Goal: Task Accomplishment & Management: Use online tool/utility

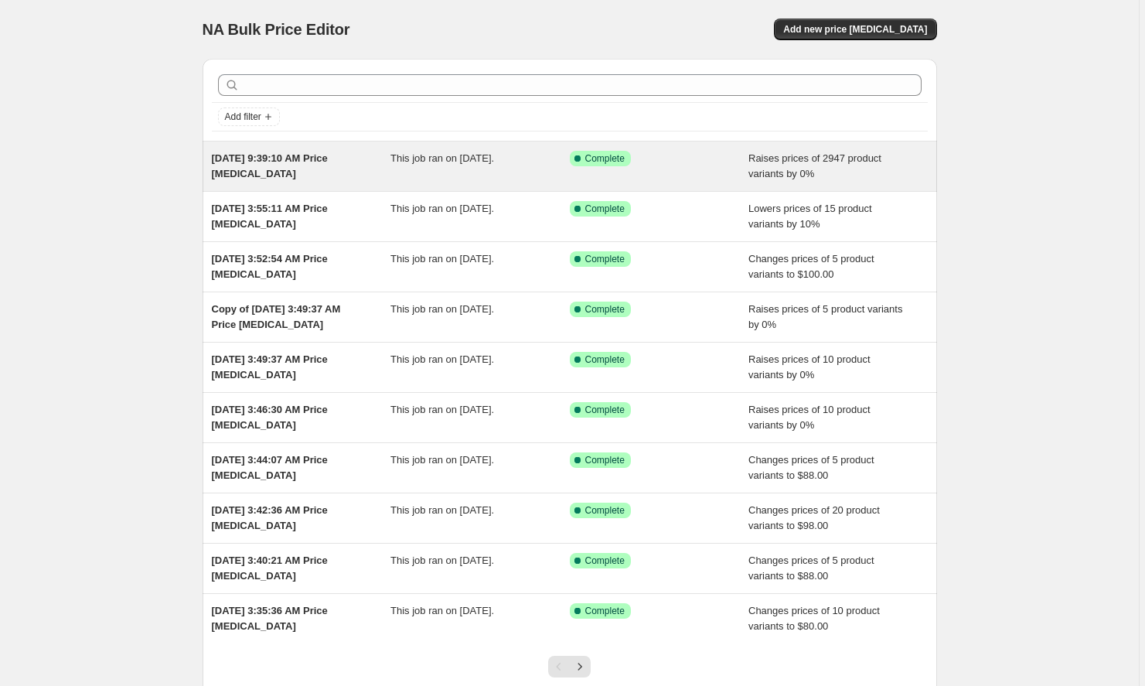
click at [286, 174] on span "[DATE] 9:39:10 AM Price [MEDICAL_DATA]" at bounding box center [270, 165] width 116 height 27
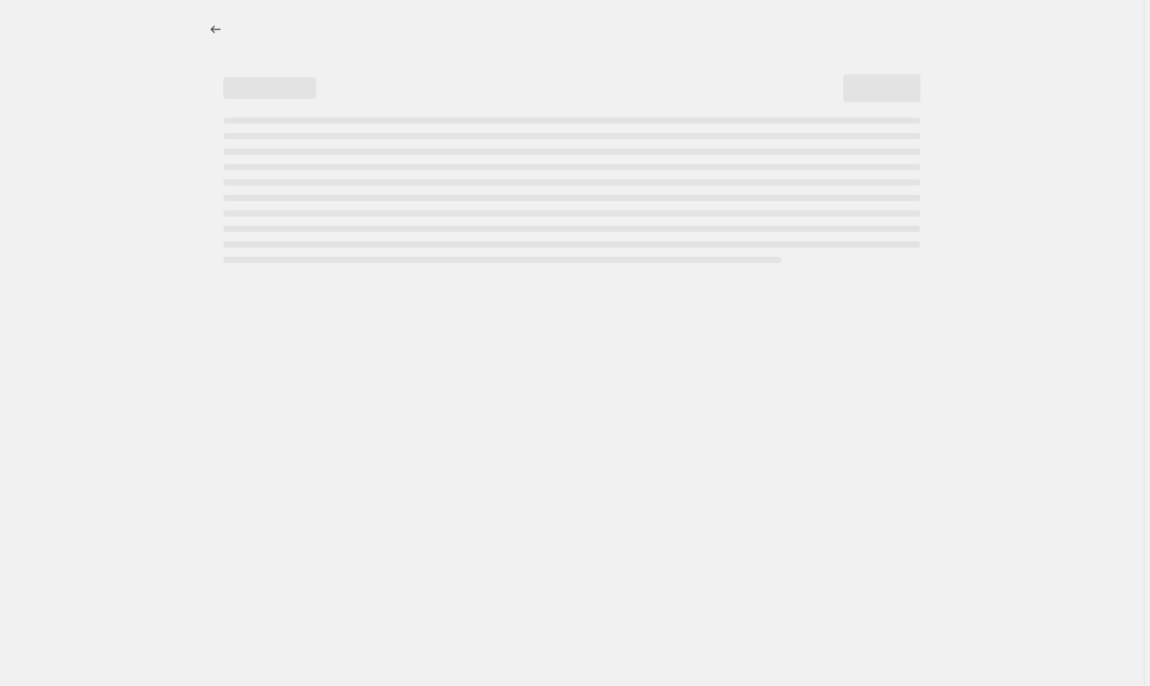
select select "percentage"
select select "remove"
select select "not_equal"
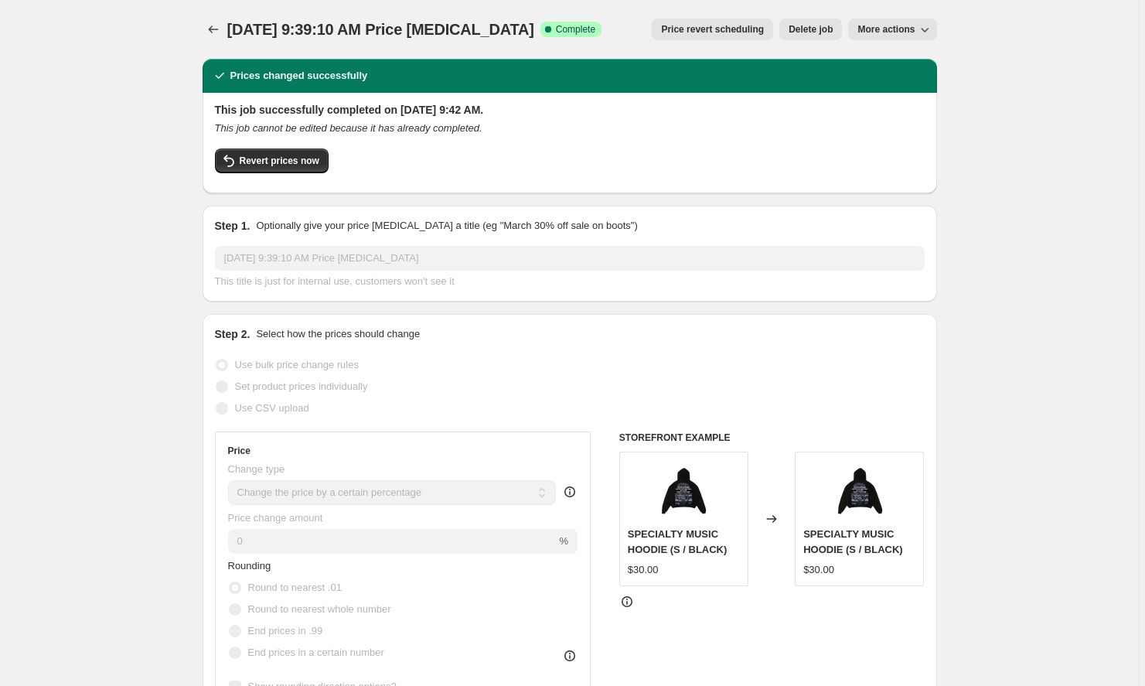
click at [920, 36] on icon "button" at bounding box center [924, 29] width 15 height 15
click at [319, 165] on span "Revert prices now" at bounding box center [280, 161] width 80 height 12
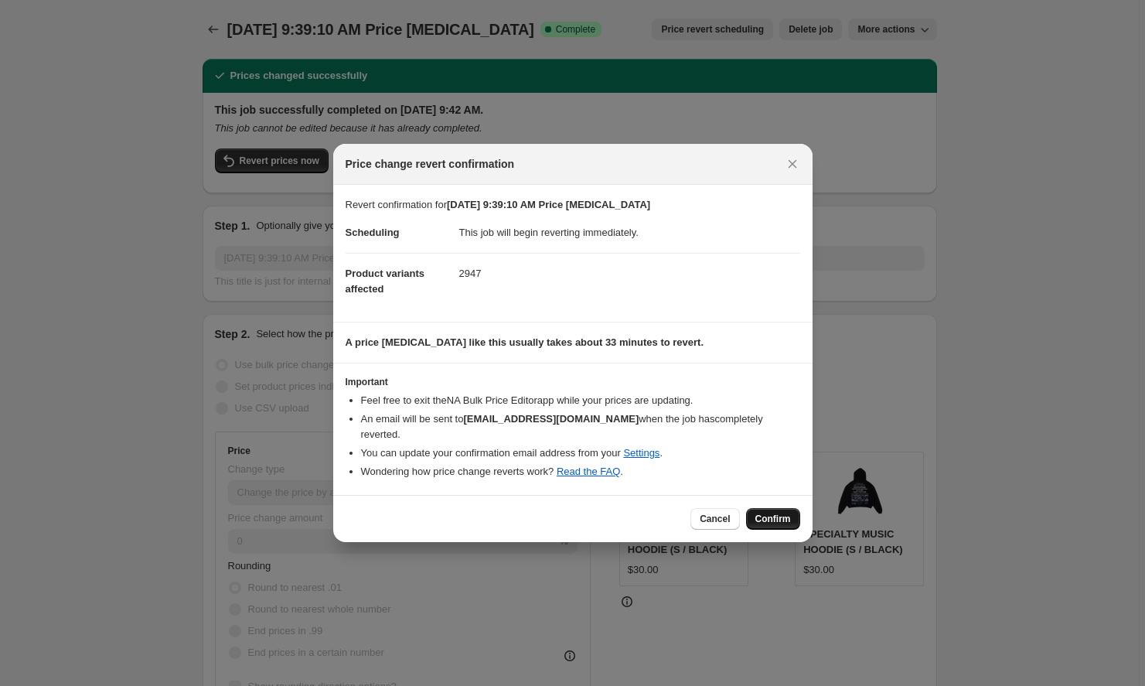
click at [775, 508] on button "Confirm" at bounding box center [773, 519] width 54 height 22
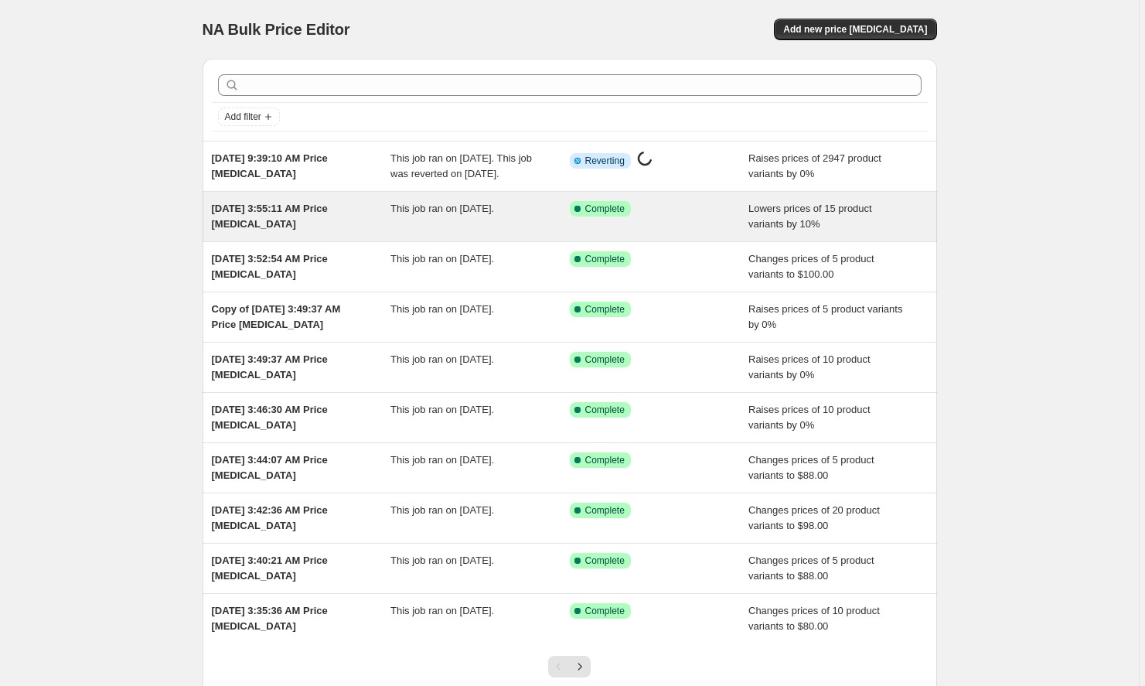
click at [339, 232] on div "[DATE] 3:55:11 AM Price [MEDICAL_DATA]" at bounding box center [301, 216] width 179 height 31
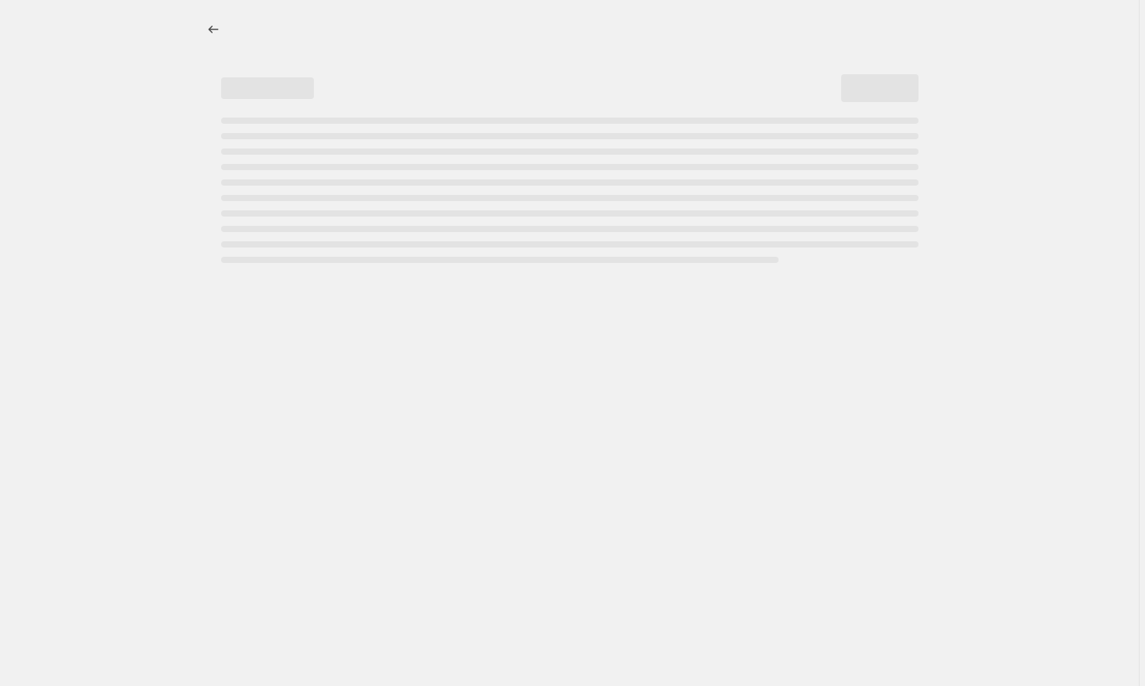
select select "percentage"
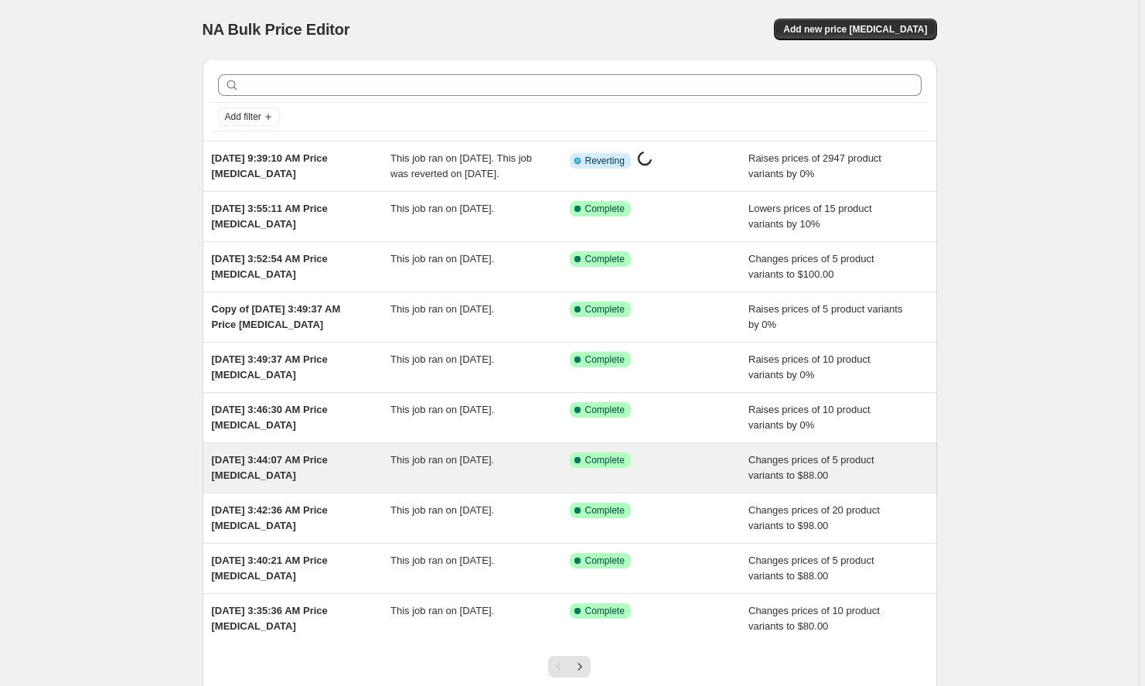
click at [281, 481] on span "[DATE] 3:44:07 AM Price [MEDICAL_DATA]" at bounding box center [270, 467] width 116 height 27
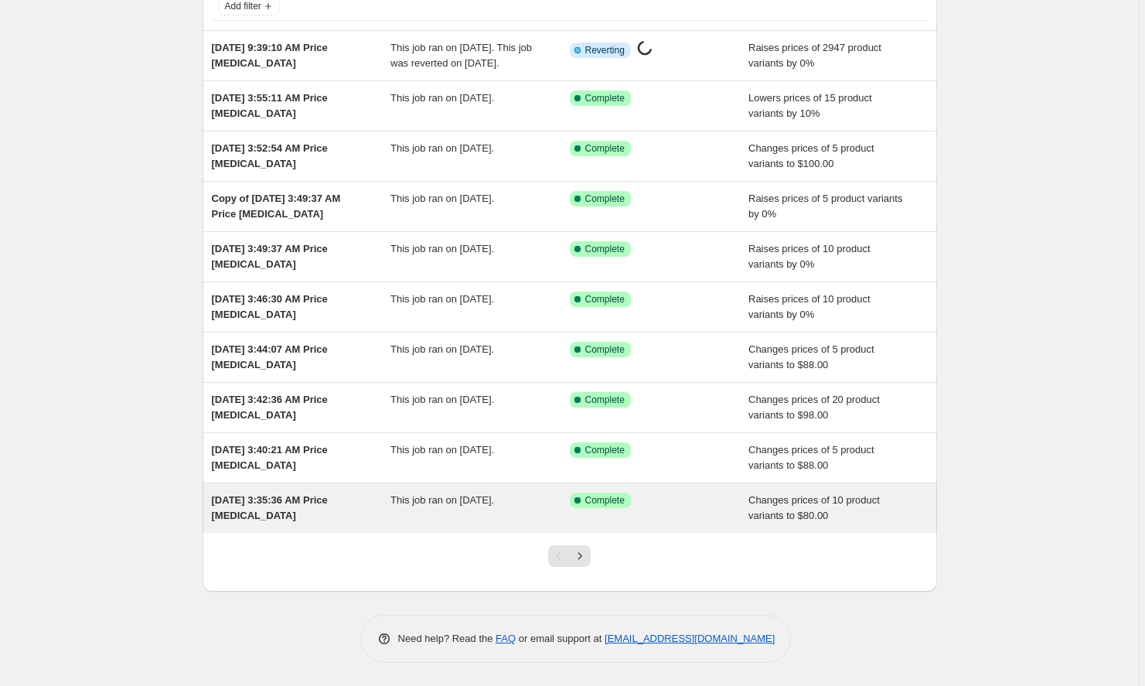
scroll to position [126, 0]
click at [254, 519] on span "[DATE] 3:35:36 AM Price [MEDICAL_DATA]" at bounding box center [270, 507] width 116 height 27
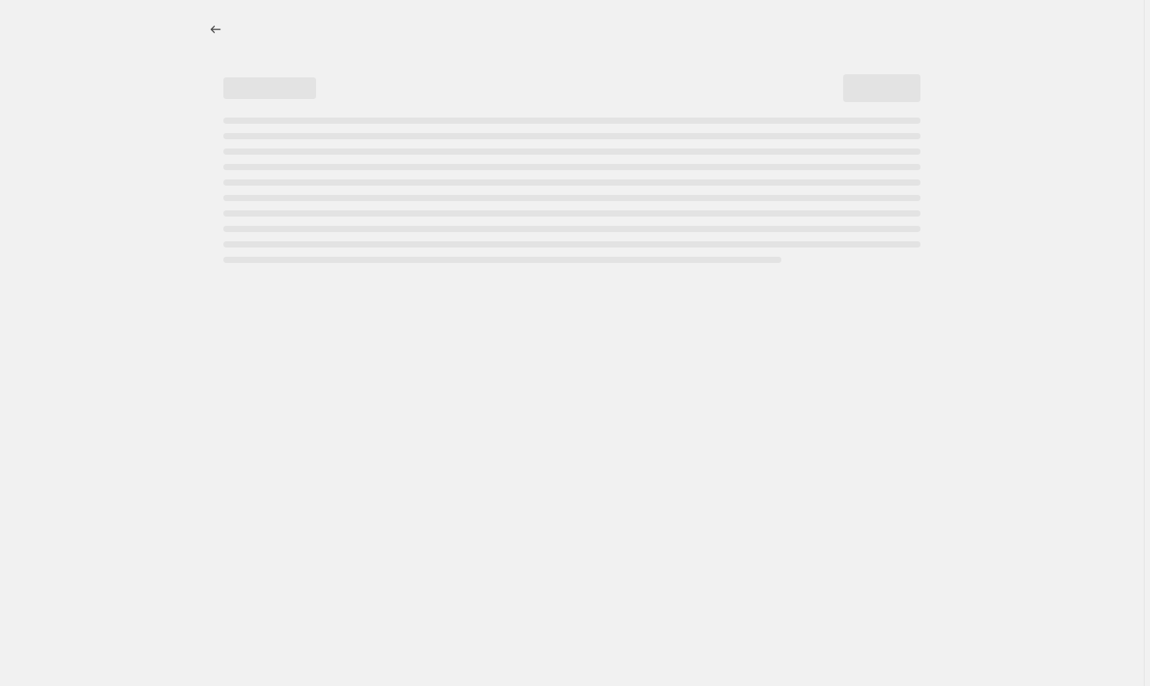
select select "to"
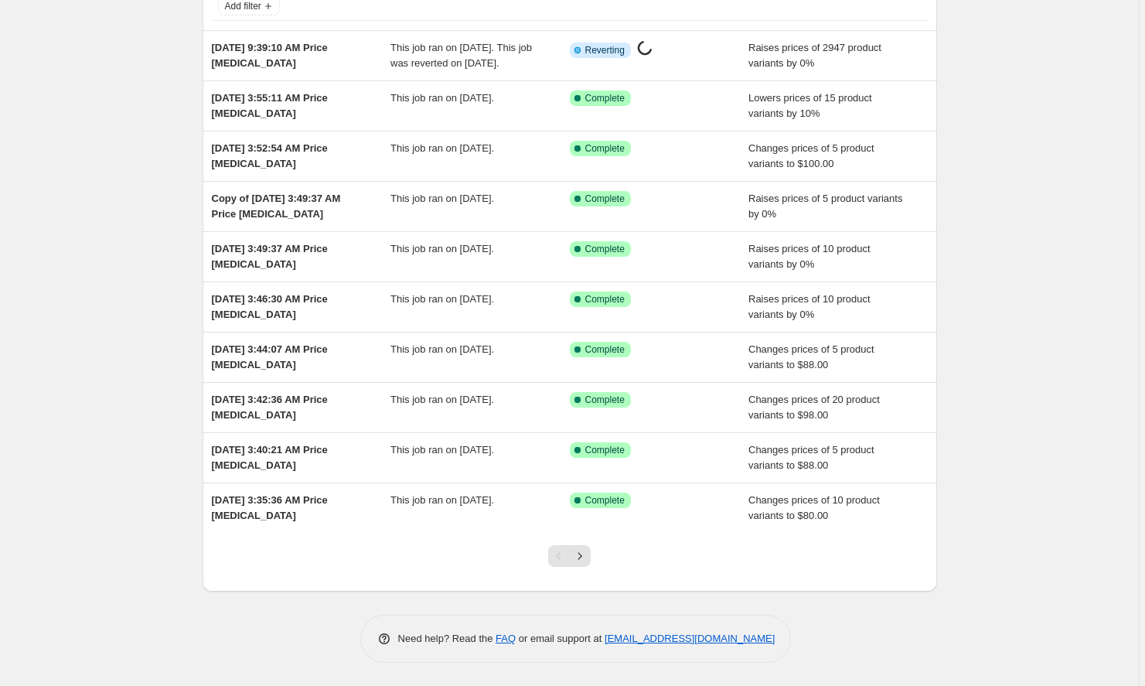
scroll to position [126, 0]
click at [594, 562] on div at bounding box center [569, 562] width 63 height 59
click at [586, 560] on icon "Next" at bounding box center [579, 555] width 15 height 15
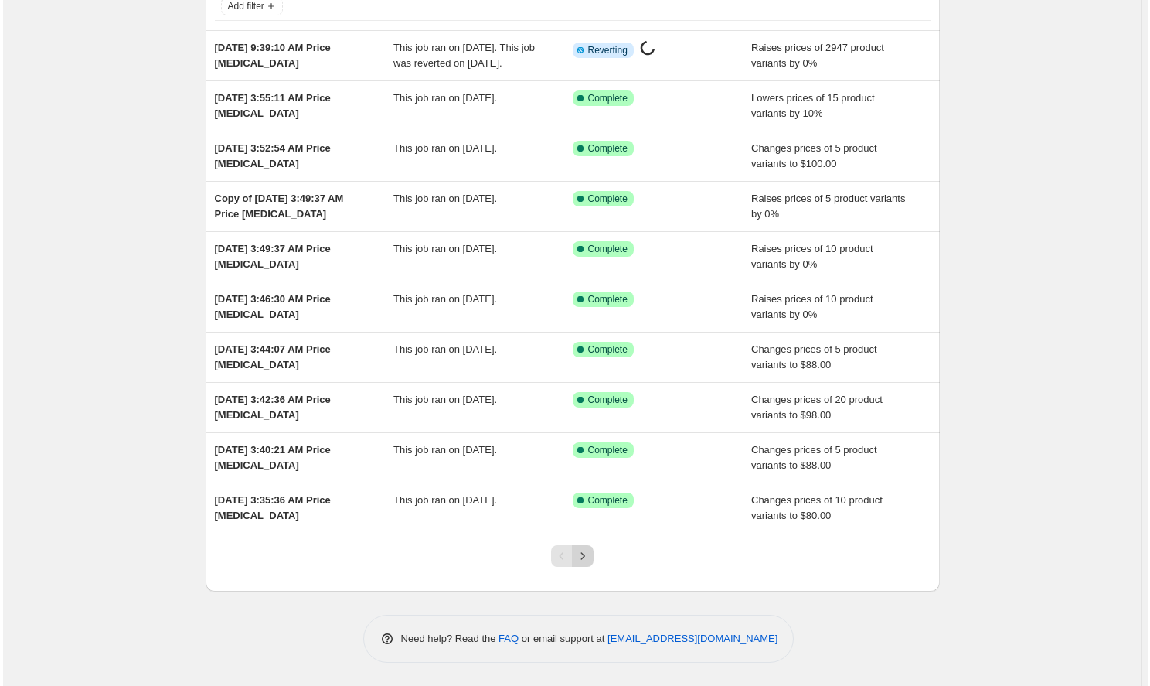
scroll to position [0, 0]
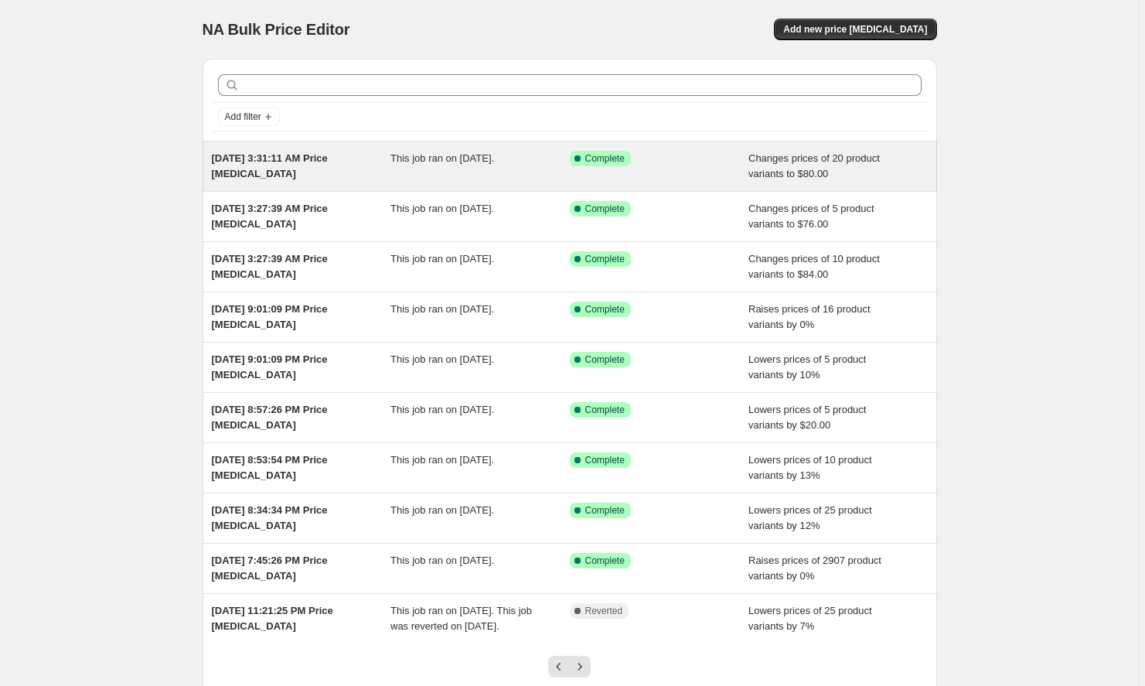
click at [324, 149] on div "Sep 24, 2025 at 3:31:11 AM Price change job This job ran on September 24, 2025.…" at bounding box center [570, 165] width 734 height 49
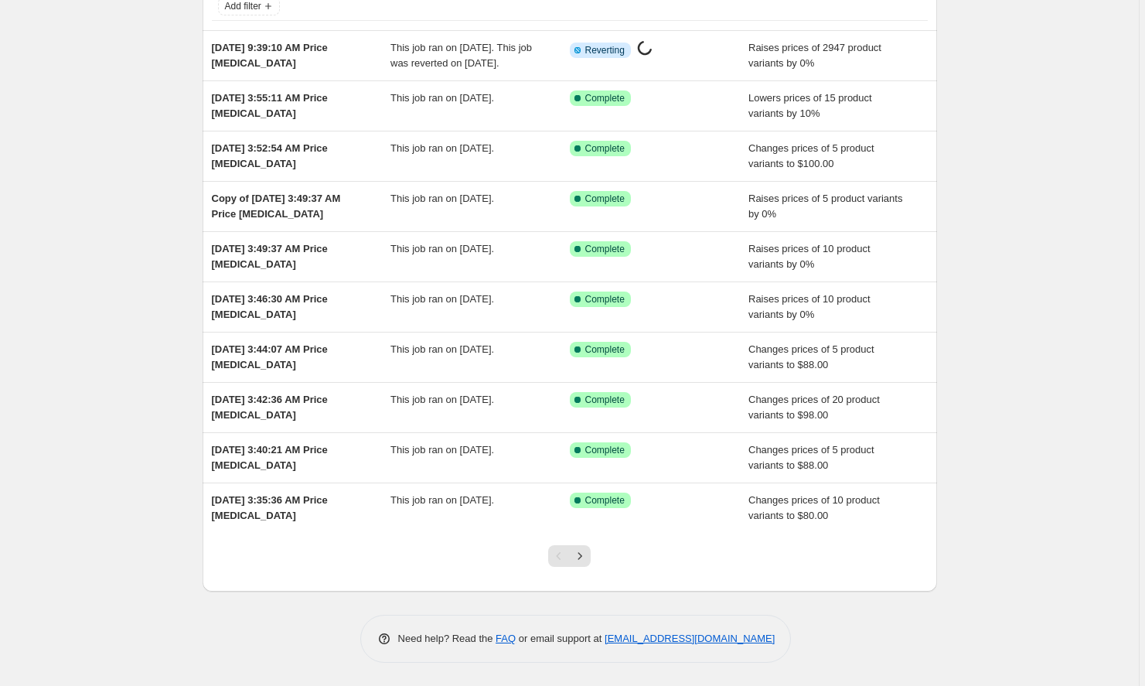
scroll to position [126, 0]
click at [578, 560] on icon "Next" at bounding box center [579, 555] width 15 height 15
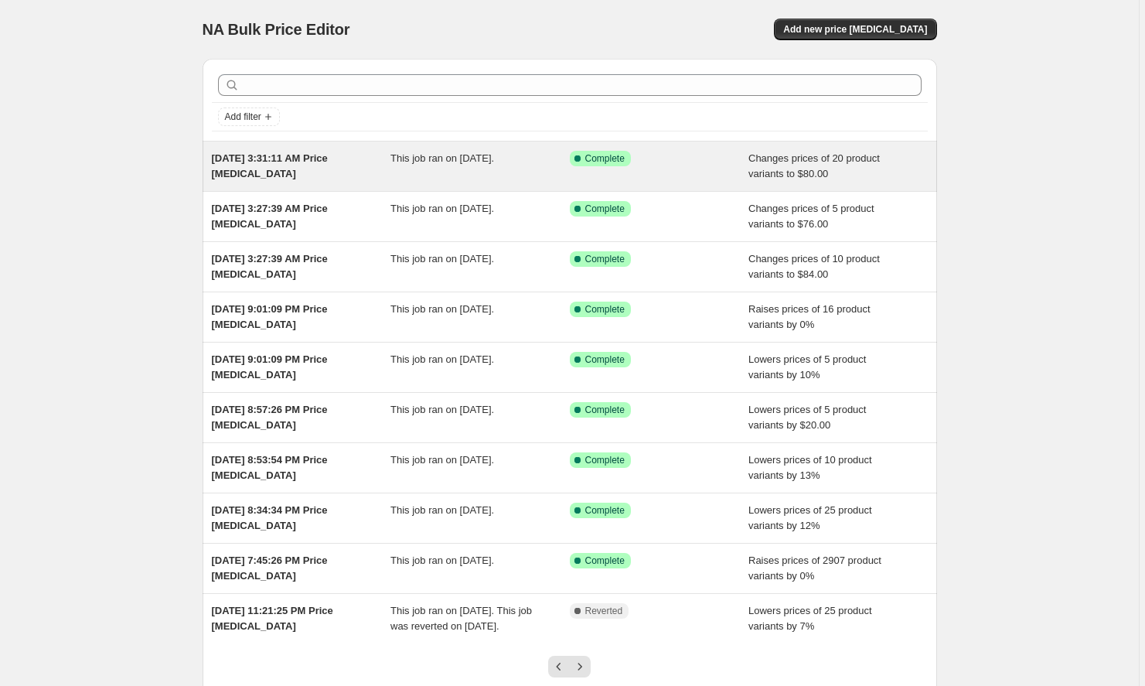
click at [317, 170] on div "[DATE] 3:31:11 AM Price [MEDICAL_DATA]" at bounding box center [301, 166] width 179 height 31
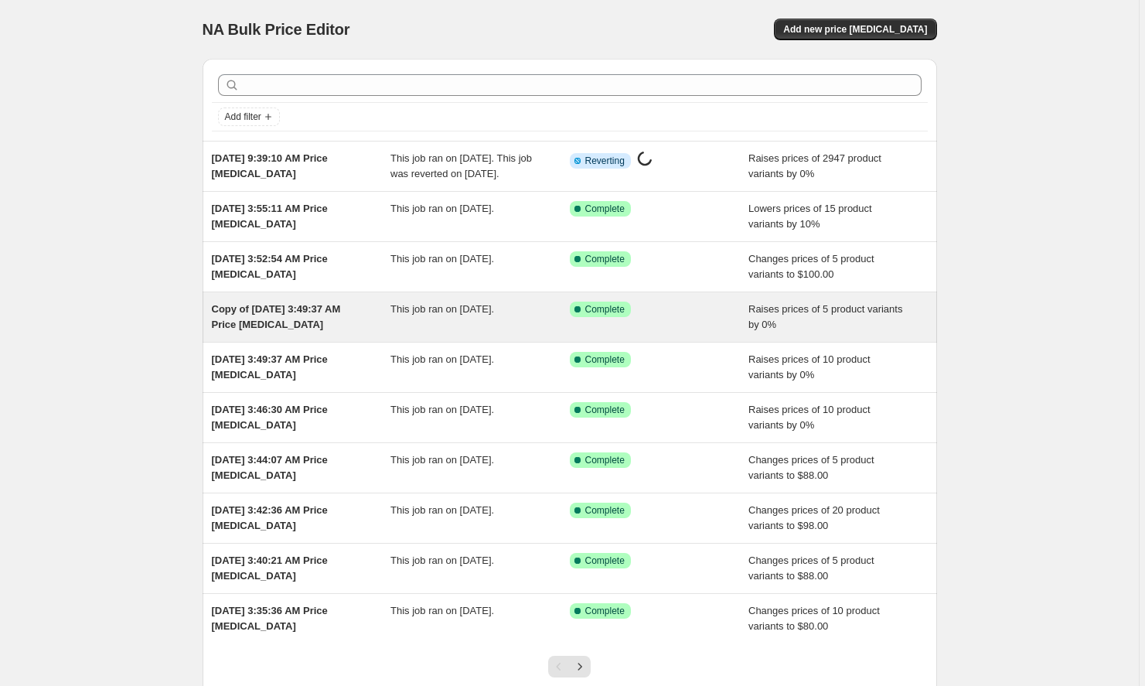
click at [315, 330] on span "Copy of [DATE] 3:49:37 AM Price [MEDICAL_DATA]" at bounding box center [276, 316] width 129 height 27
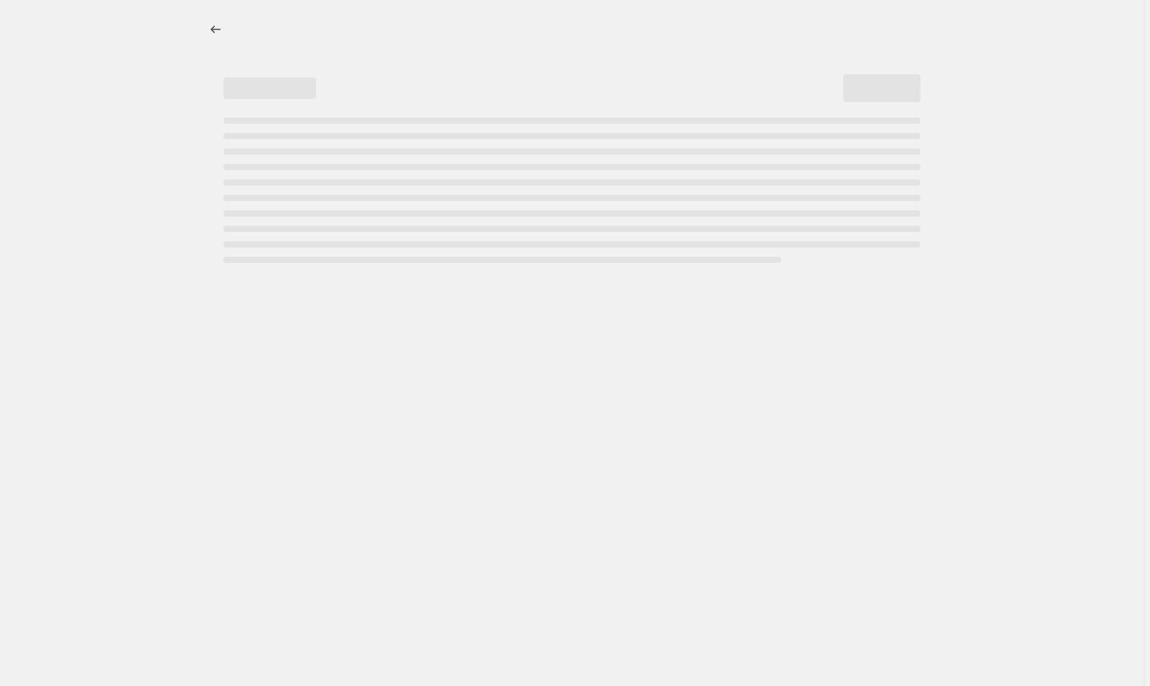
select select "percentage"
select select "to"
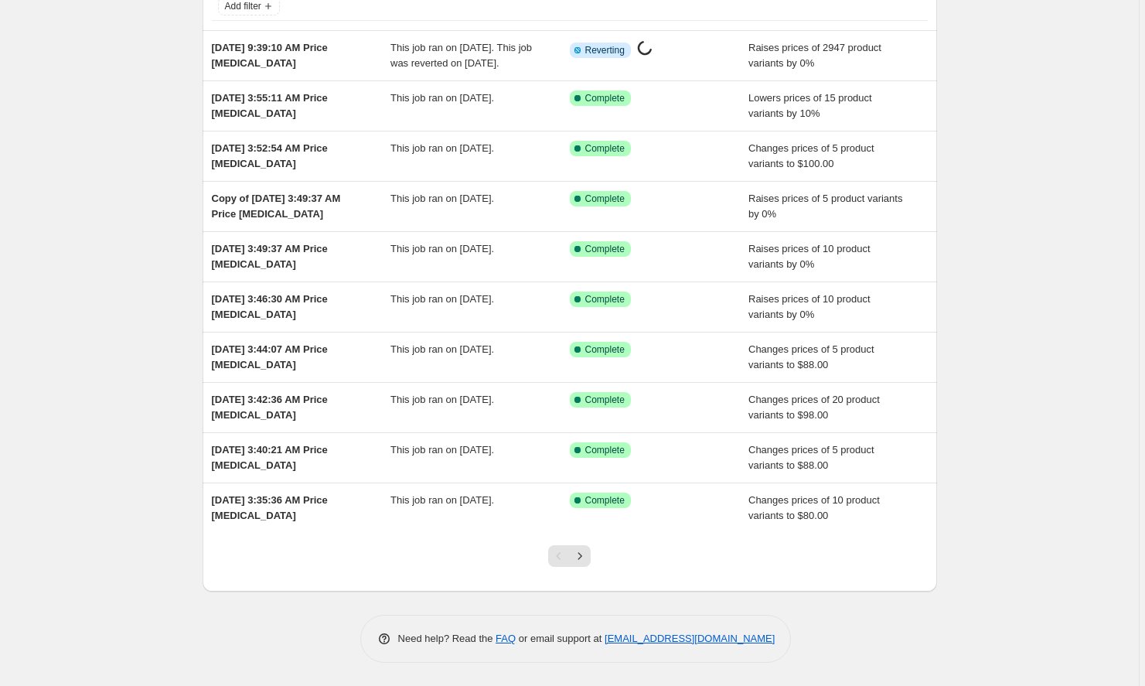
scroll to position [126, 0]
click at [588, 550] on icon "Next" at bounding box center [579, 555] width 15 height 15
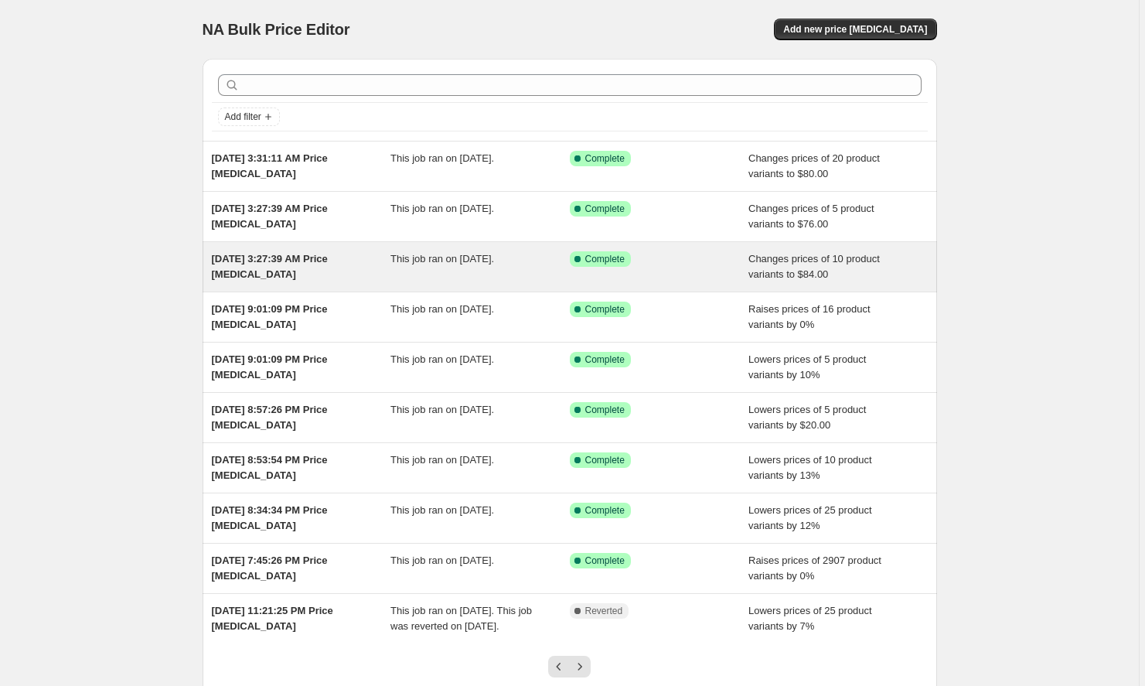
click at [325, 267] on div "[DATE] 3:27:39 AM Price [MEDICAL_DATA]" at bounding box center [301, 266] width 179 height 31
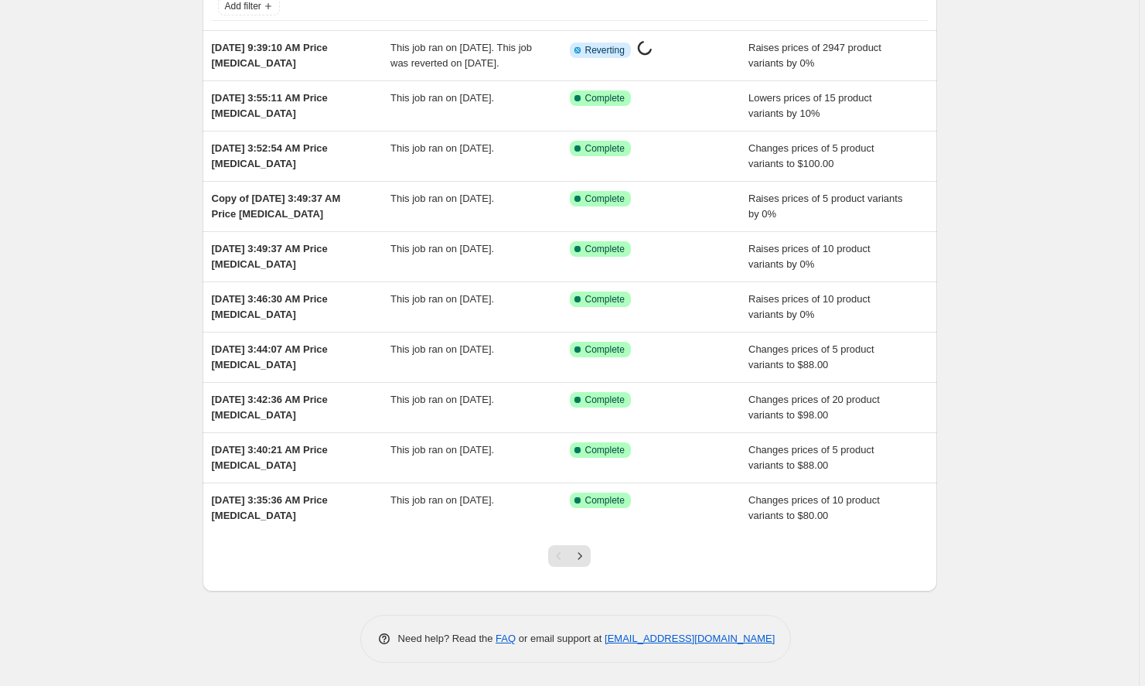
scroll to position [126, 0]
click at [586, 561] on icon "Next" at bounding box center [579, 555] width 15 height 15
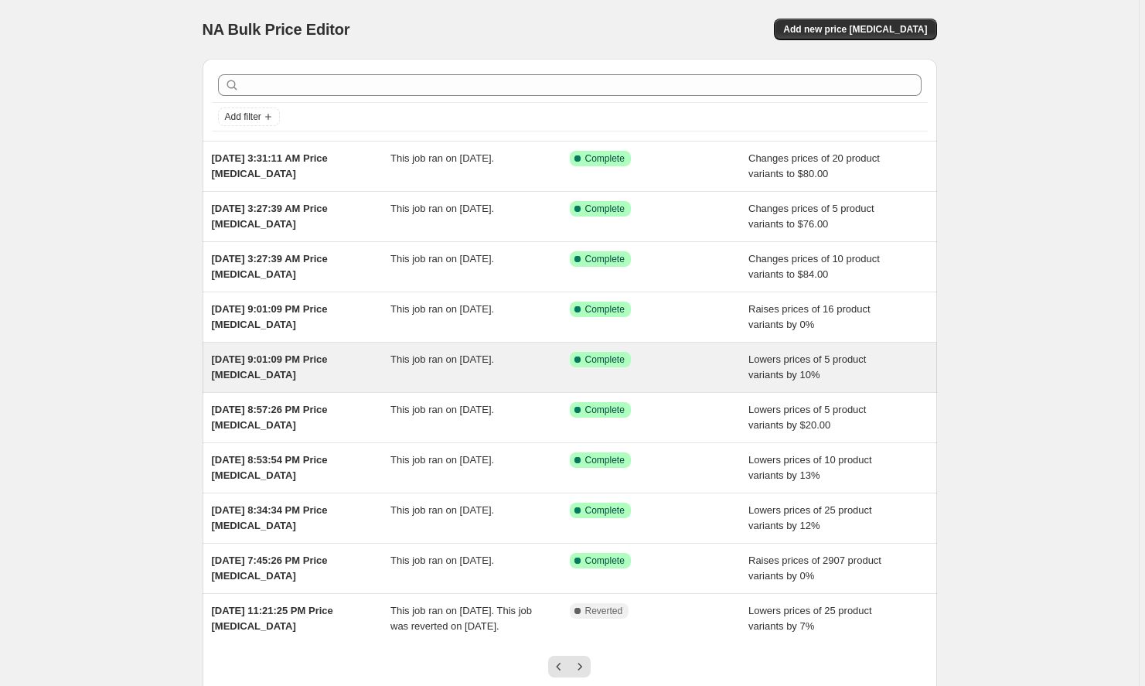
click at [685, 368] on div "Success Complete Complete" at bounding box center [659, 367] width 179 height 31
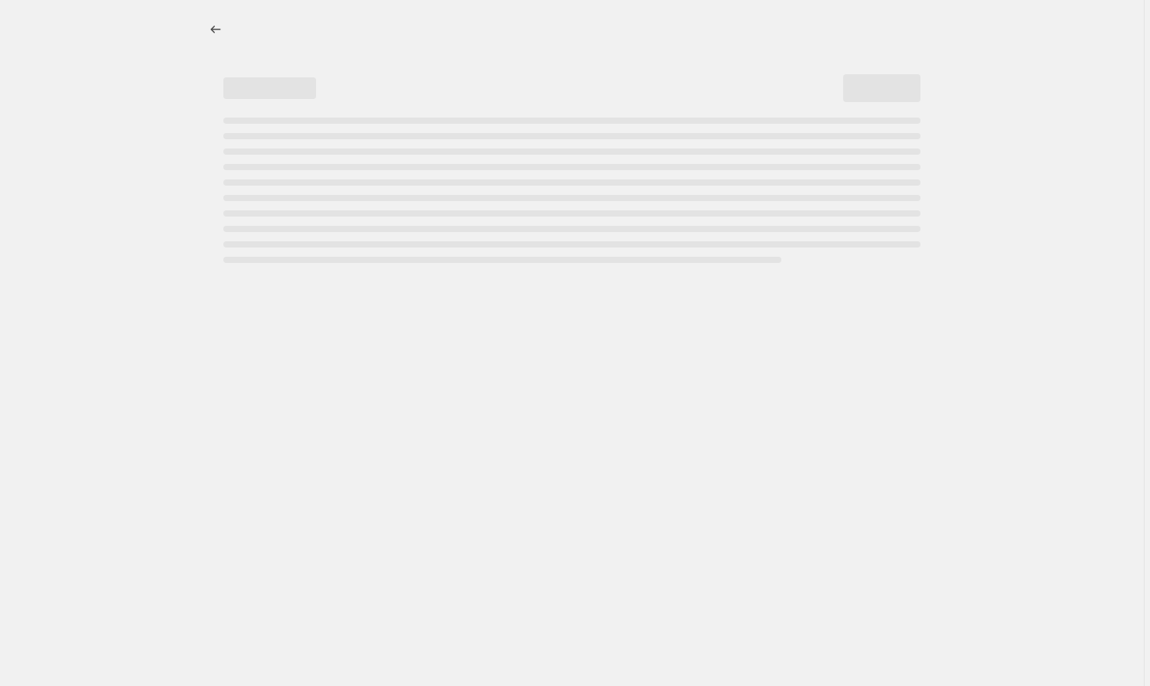
select select "percentage"
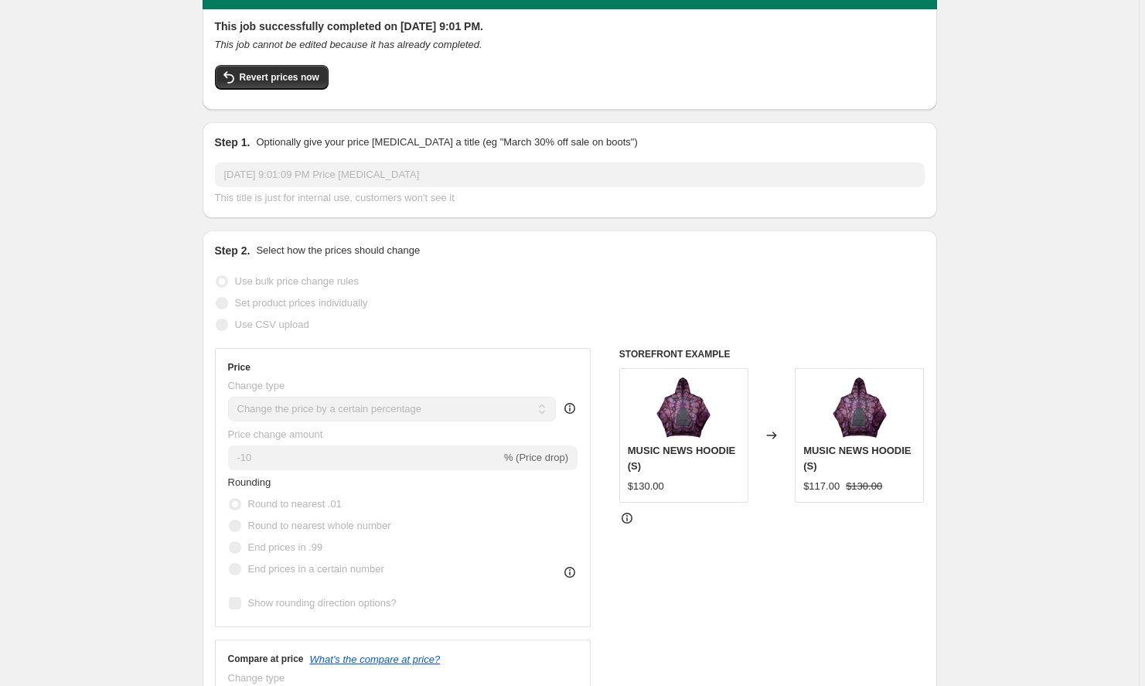
scroll to position [80, 0]
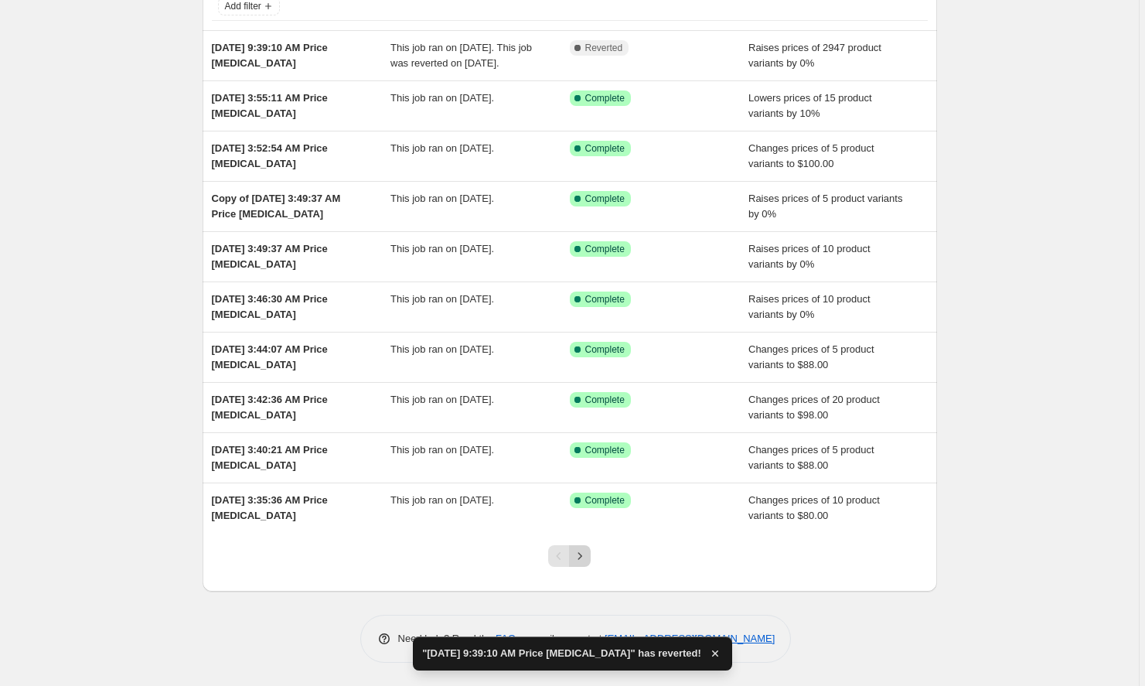
scroll to position [126, 0]
click at [586, 557] on icon "Next" at bounding box center [579, 555] width 15 height 15
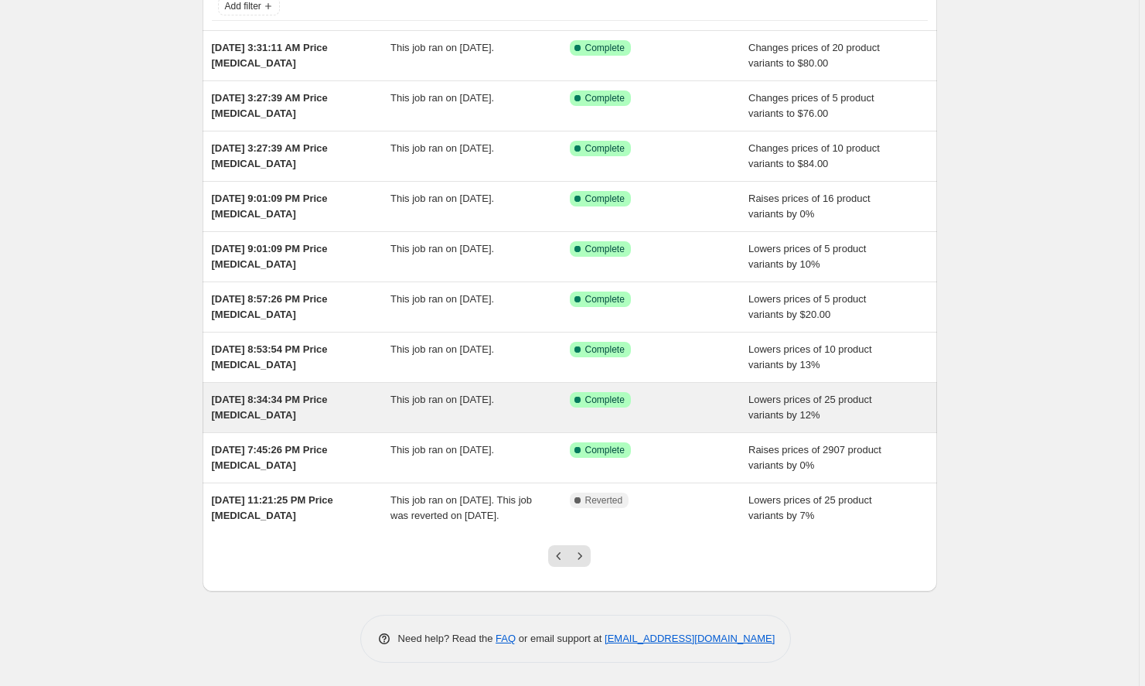
click at [657, 406] on div "Success Complete Complete" at bounding box center [659, 407] width 179 height 31
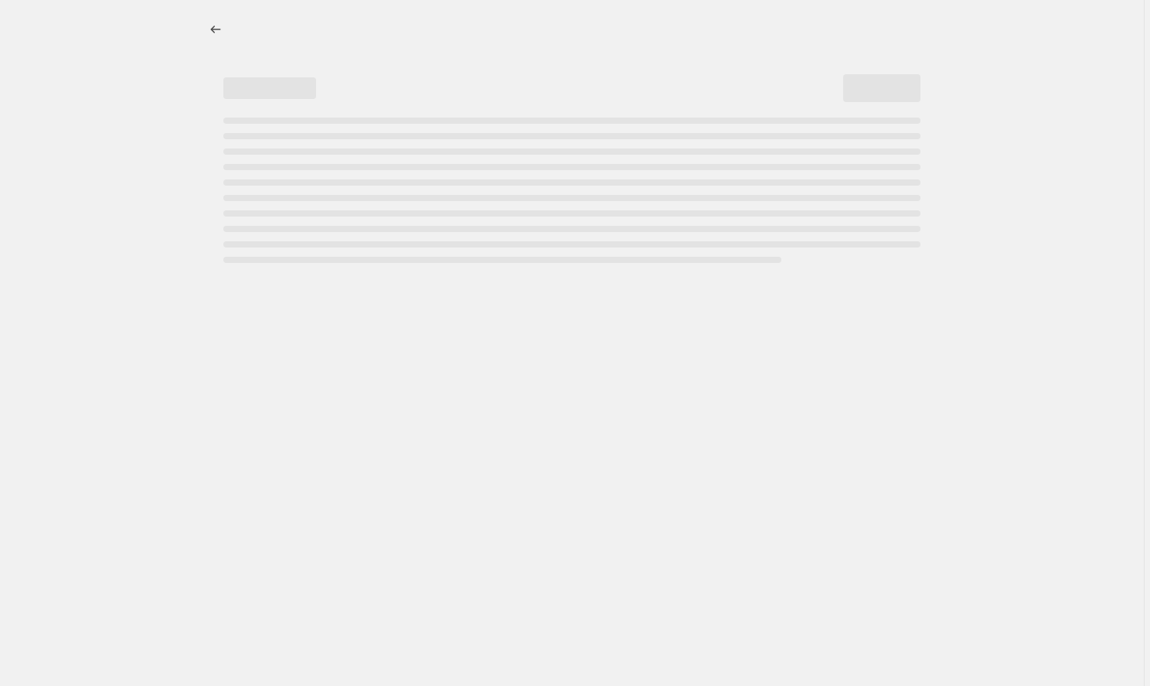
select select "percentage"
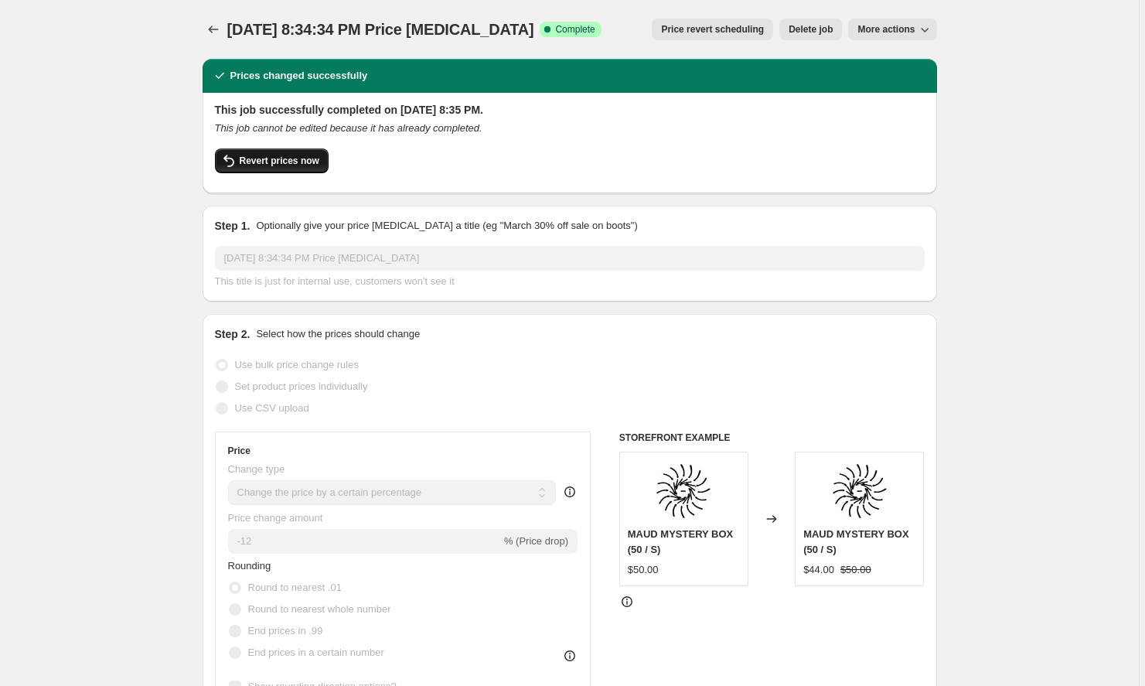
click at [306, 164] on span "Revert prices now" at bounding box center [280, 161] width 80 height 12
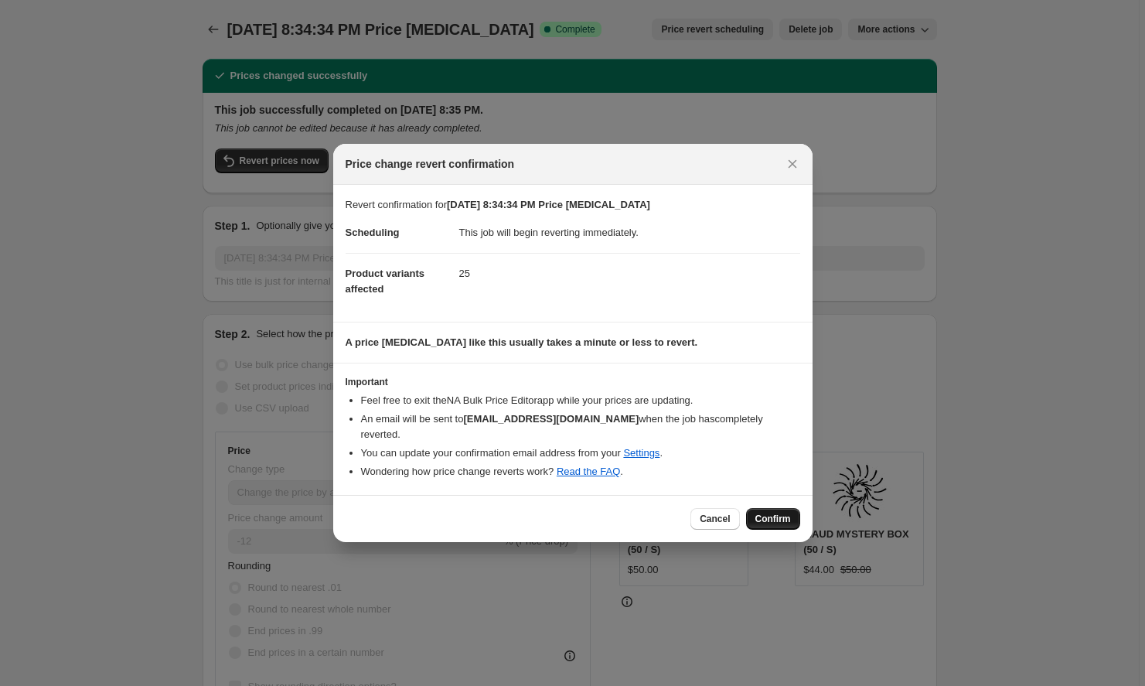
click at [789, 508] on button "Confirm" at bounding box center [773, 519] width 54 height 22
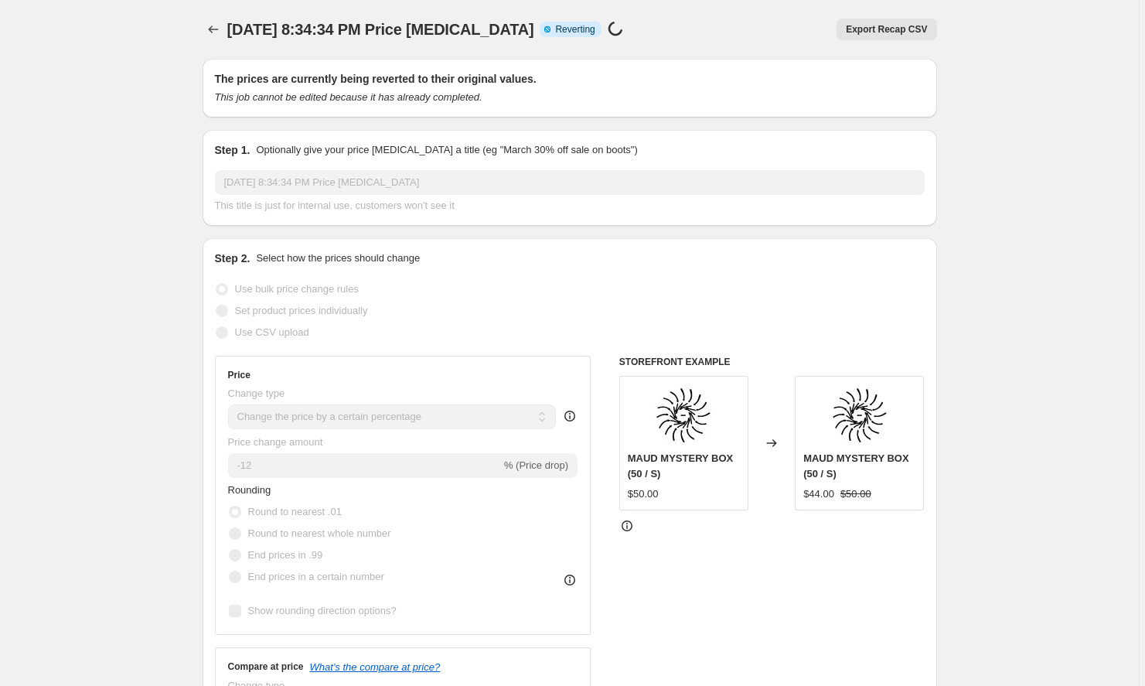
select select "percentage"
